Goal: Navigation & Orientation: Find specific page/section

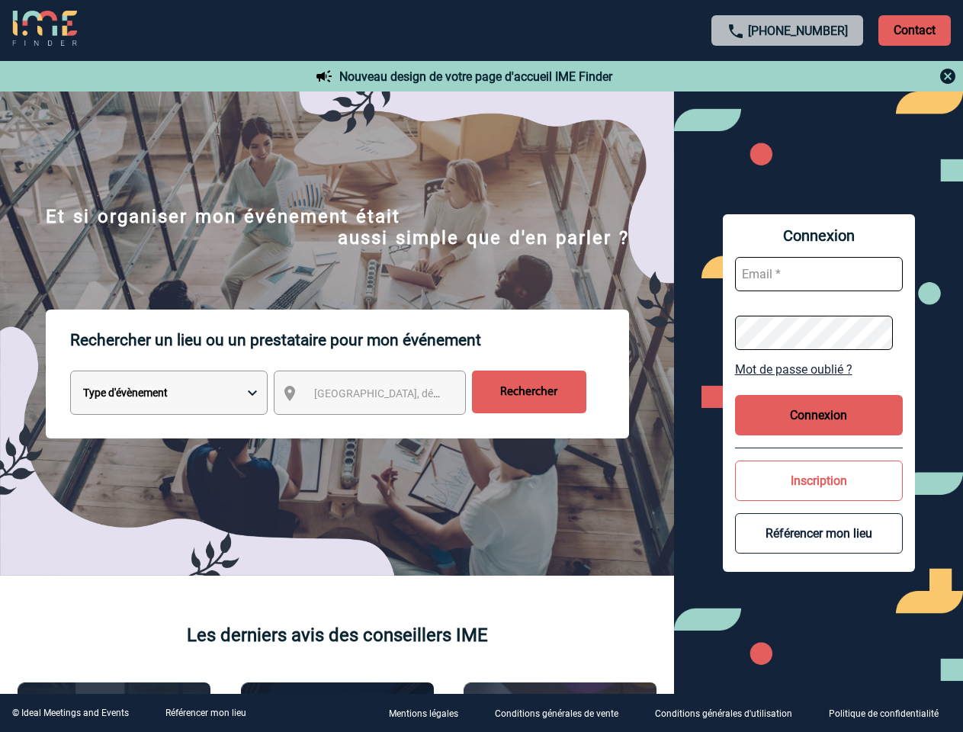
click at [481, 366] on p "Rechercher un lieu ou un prestataire pour mon événement" at bounding box center [349, 339] width 559 height 61
click at [914, 30] on p "Contact" at bounding box center [914, 30] width 72 height 30
click at [787, 76] on div at bounding box center [787, 76] width 339 height 18
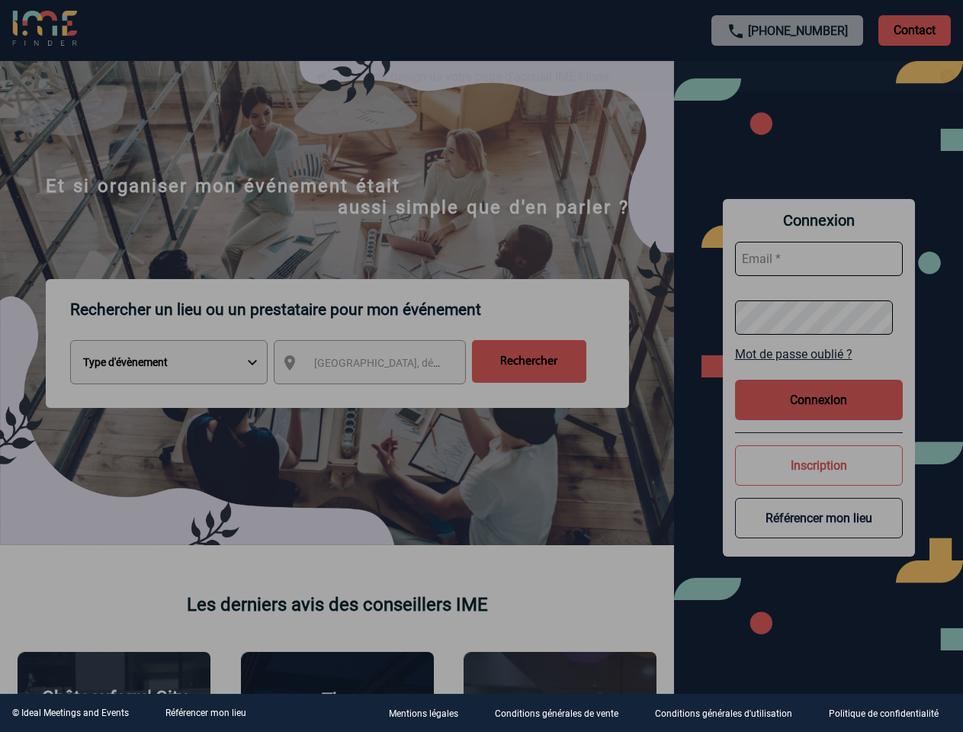
click at [383, 396] on div at bounding box center [481, 366] width 963 height 732
click at [819, 369] on div at bounding box center [481, 366] width 963 height 732
click at [819, 415] on div at bounding box center [481, 366] width 963 height 732
click at [819, 480] on div at bounding box center [481, 366] width 963 height 732
click at [819, 533] on div at bounding box center [481, 366] width 963 height 732
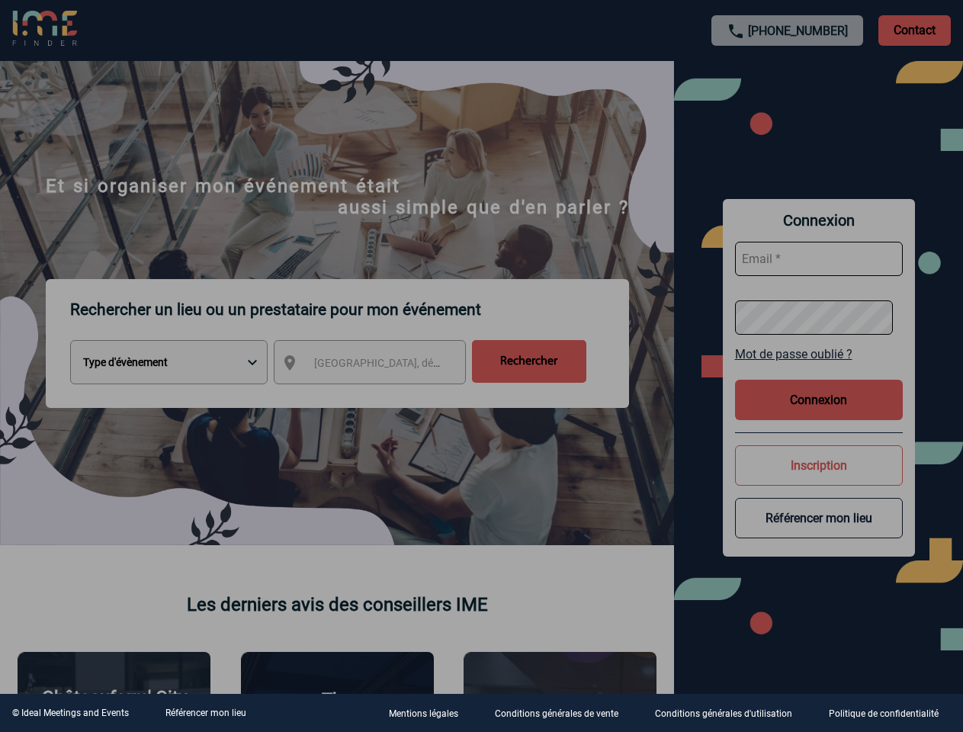
click at [205, 713] on link "Référencer mon lieu" at bounding box center [205, 712] width 81 height 11
